Goal: Transaction & Acquisition: Purchase product/service

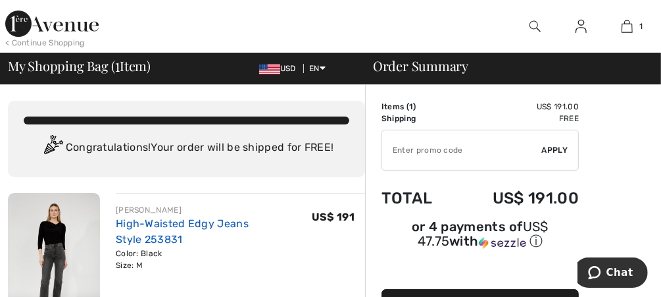
click at [117, 224] on link "High-Waisted Edgy Jeans Style 253831" at bounding box center [182, 231] width 133 height 28
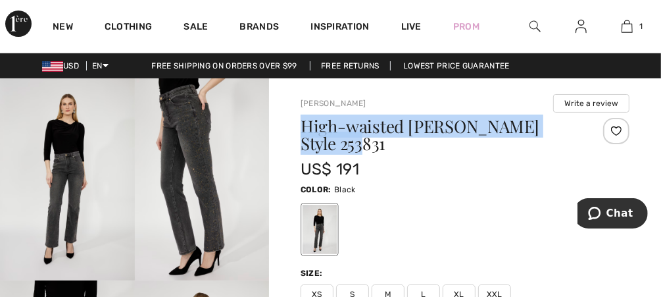
drag, startPoint x: 302, startPoint y: 123, endPoint x: 424, endPoint y: 141, distance: 123.0
click at [424, 141] on h1 "High-waisted Edgy Jeans Style 253831" at bounding box center [438, 135] width 274 height 34
copy h1 "High-waisted Edgy Jeans Style 253831"
